Goal: Find specific page/section: Find specific page/section

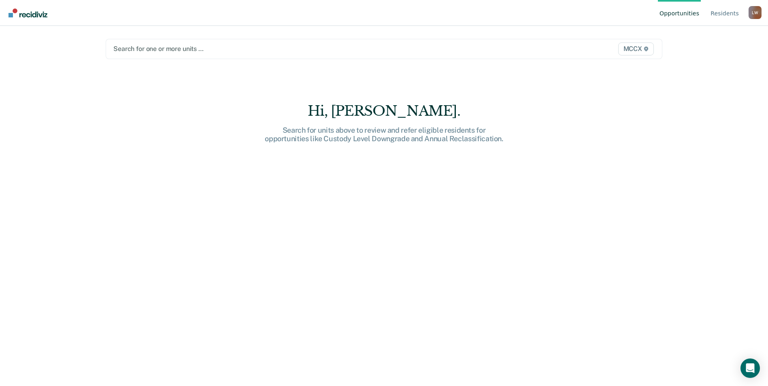
click at [637, 50] on span "MCCX" at bounding box center [636, 49] width 36 height 13
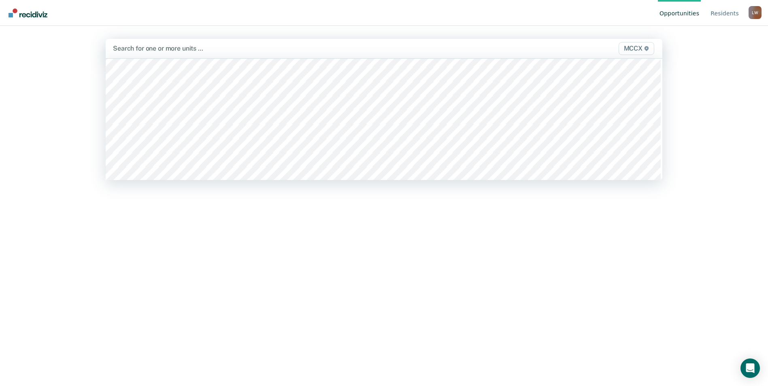
scroll to position [1903, 0]
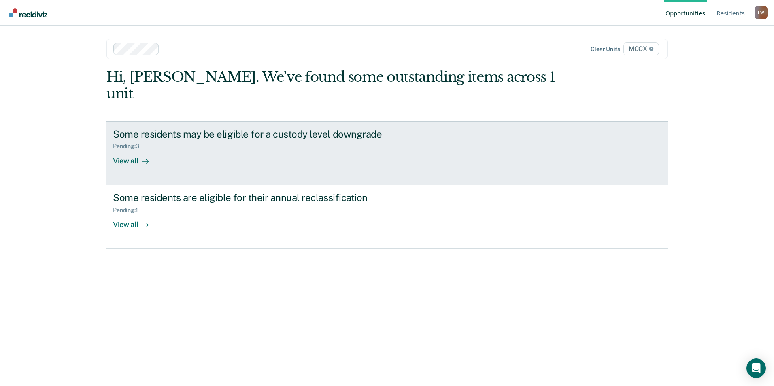
click at [132, 150] on div "View all" at bounding box center [135, 158] width 45 height 16
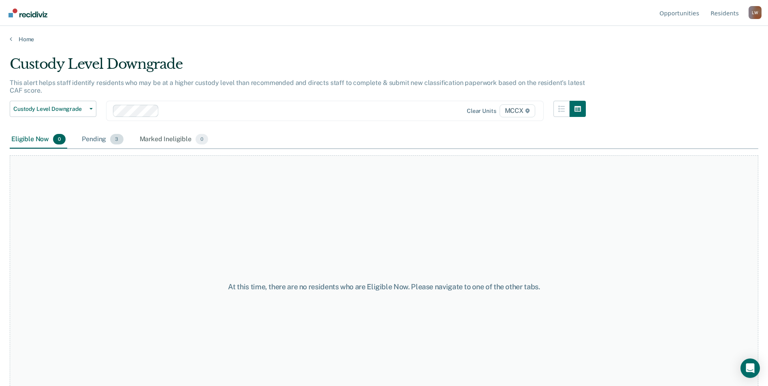
click at [92, 140] on div "Pending 3" at bounding box center [102, 140] width 45 height 18
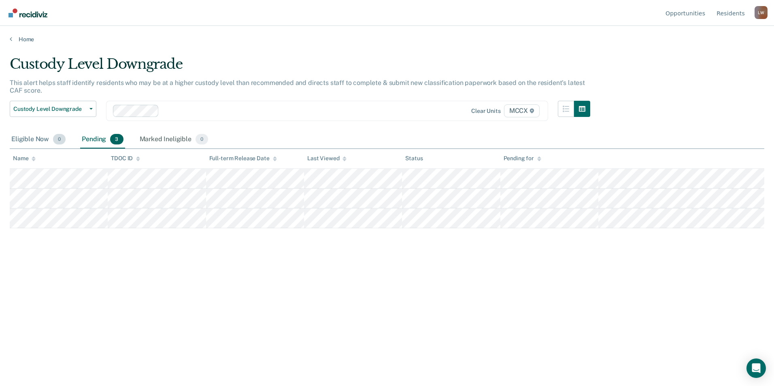
click at [33, 139] on div "Eligible Now 0" at bounding box center [38, 140] width 57 height 18
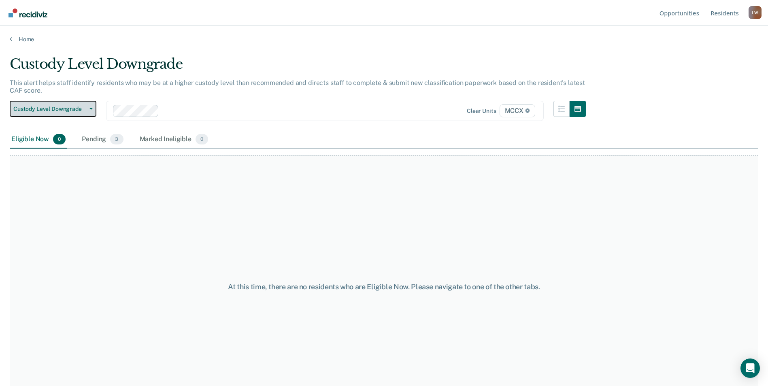
click at [92, 108] on icon "button" at bounding box center [90, 109] width 3 height 2
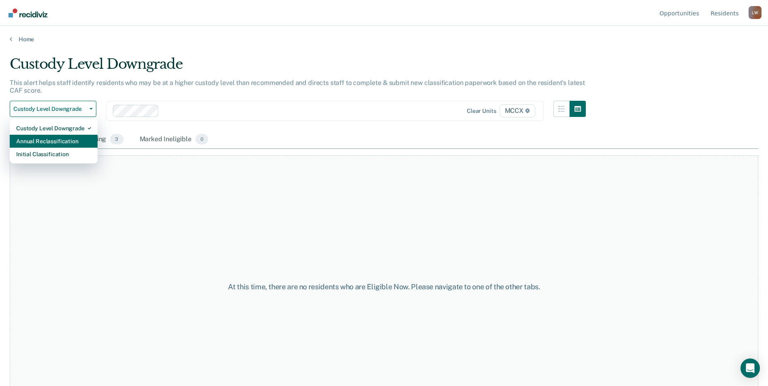
click at [80, 137] on div "Annual Reclassification" at bounding box center [53, 141] width 75 height 13
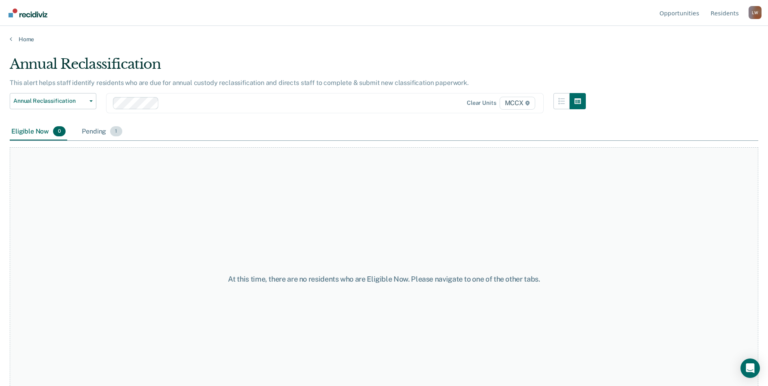
click at [91, 133] on div "Pending 1" at bounding box center [101, 132] width 43 height 18
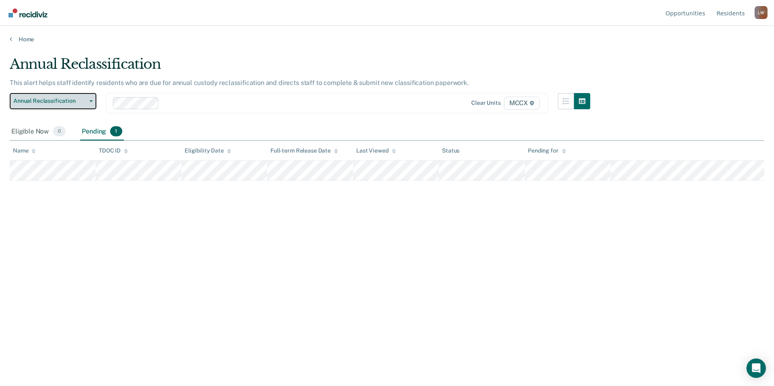
click at [89, 104] on button "Annual Reclassification" at bounding box center [53, 101] width 87 height 16
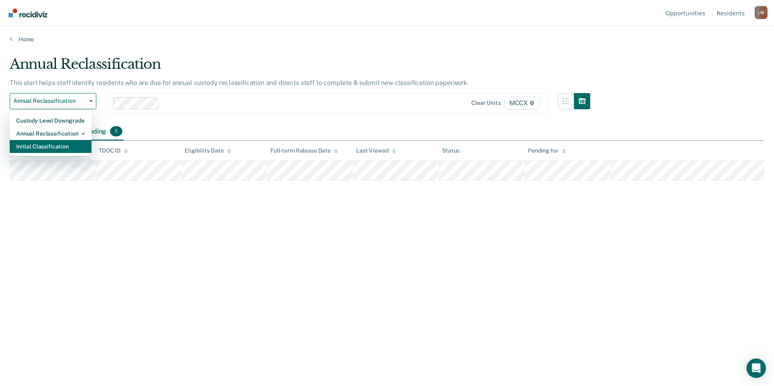
click at [60, 142] on div "Initial Classification" at bounding box center [50, 146] width 69 height 13
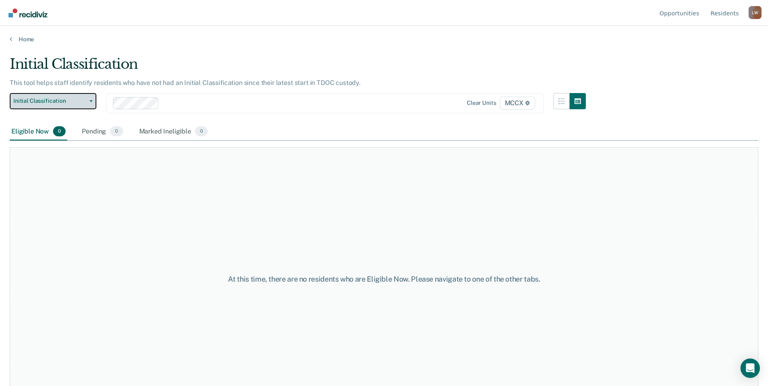
click at [79, 103] on span "Initial Classification" at bounding box center [49, 101] width 73 height 7
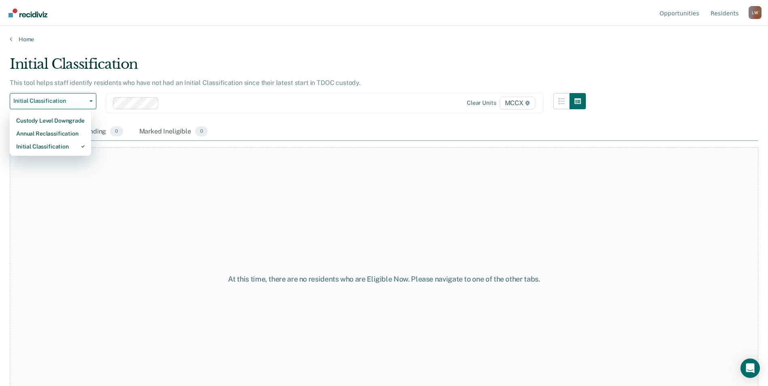
click at [449, 51] on main "Initial Classification This tool helps staff identify residents who have not ha…" at bounding box center [384, 213] width 768 height 341
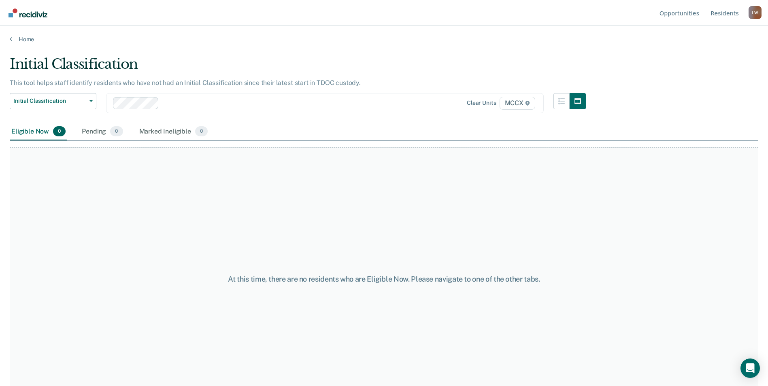
click at [753, 17] on div "[PERSON_NAME]" at bounding box center [754, 12] width 13 height 13
click at [700, 65] on link "Log Out" at bounding box center [722, 63] width 52 height 7
